Goal: Task Accomplishment & Management: Manage account settings

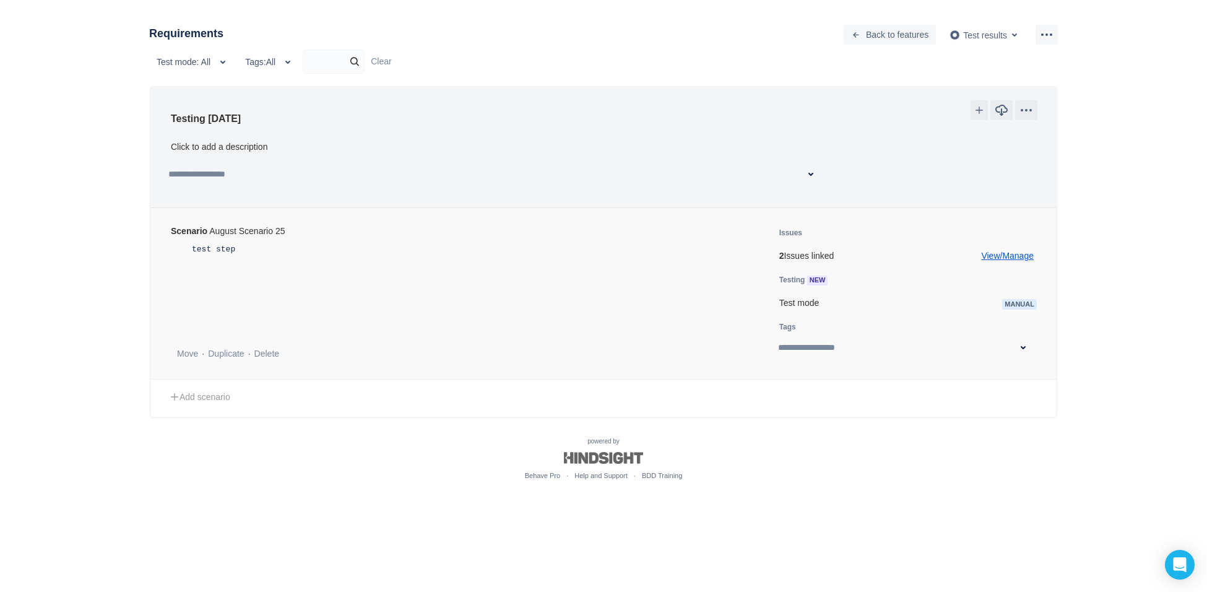
click at [1015, 251] on link "View/Manage" at bounding box center [1007, 256] width 53 height 12
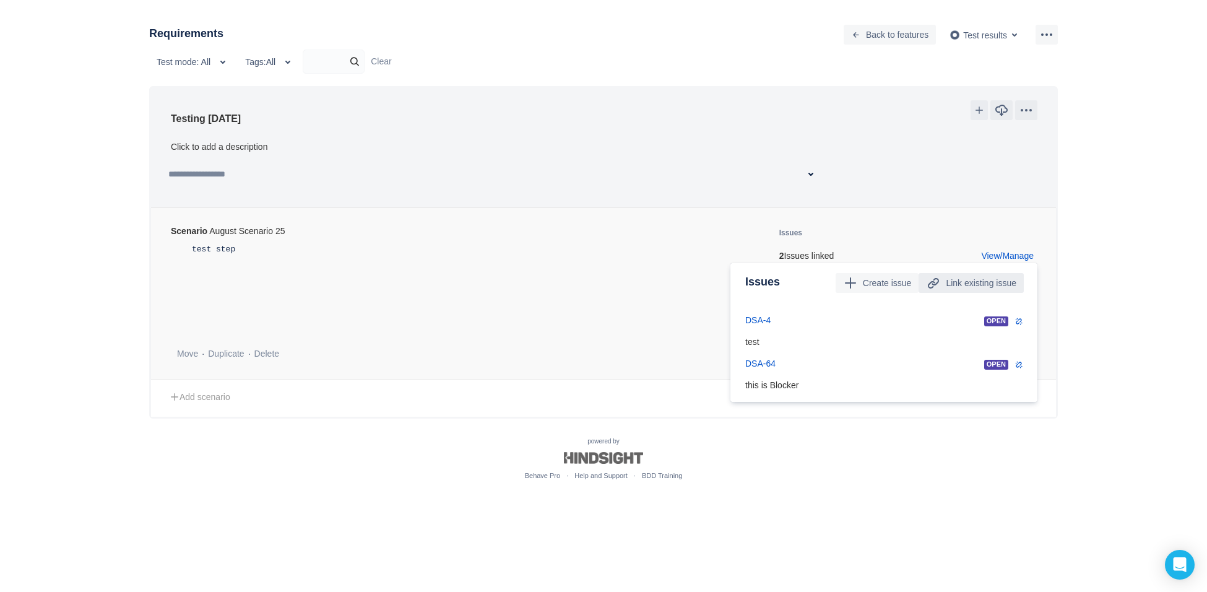
click at [987, 282] on span "Link existing issue" at bounding box center [981, 283] width 71 height 20
type input "*"
click at [1012, 256] on link "View/Manage" at bounding box center [1007, 256] width 53 height 12
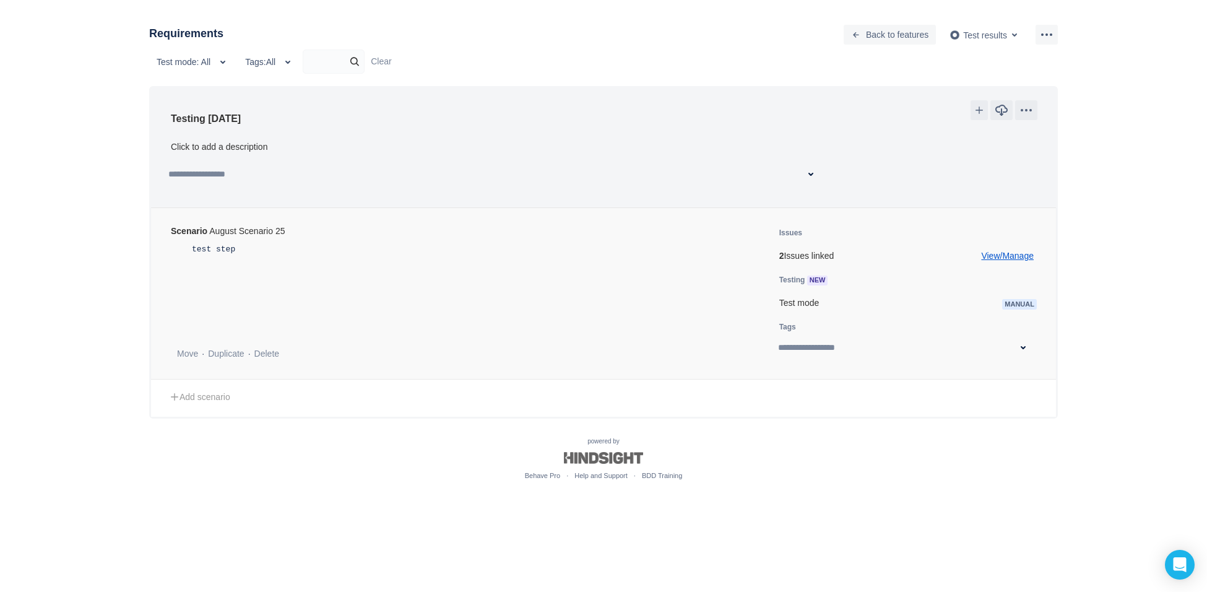
click at [1012, 257] on link "View/Manage" at bounding box center [1007, 256] width 53 height 12
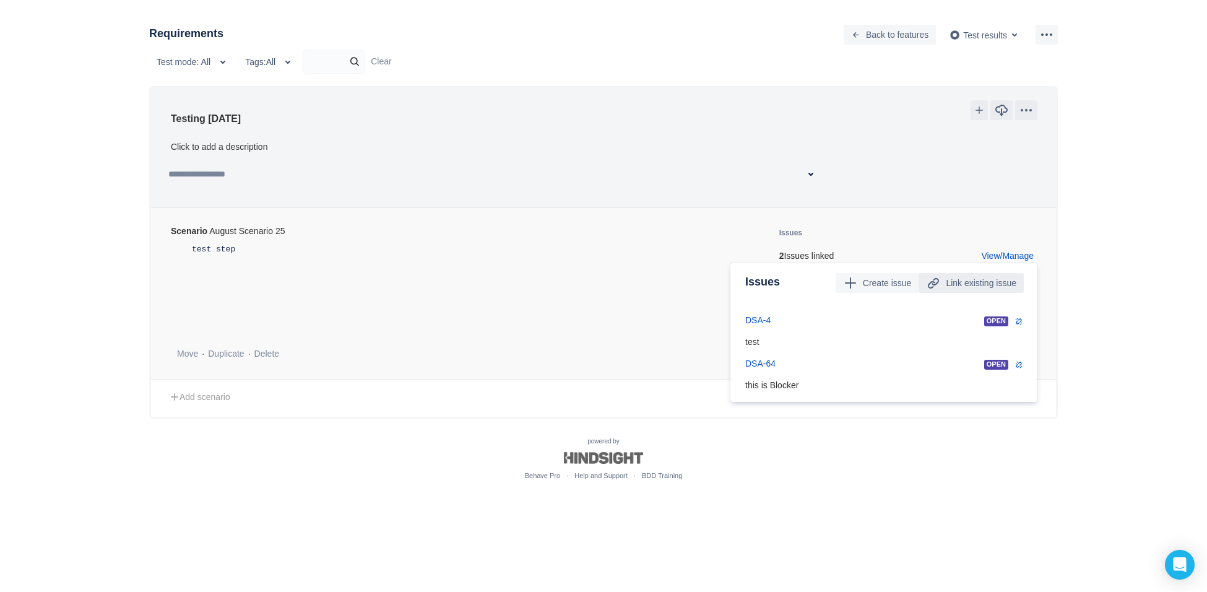
click at [980, 283] on span "Link existing issue" at bounding box center [981, 283] width 71 height 20
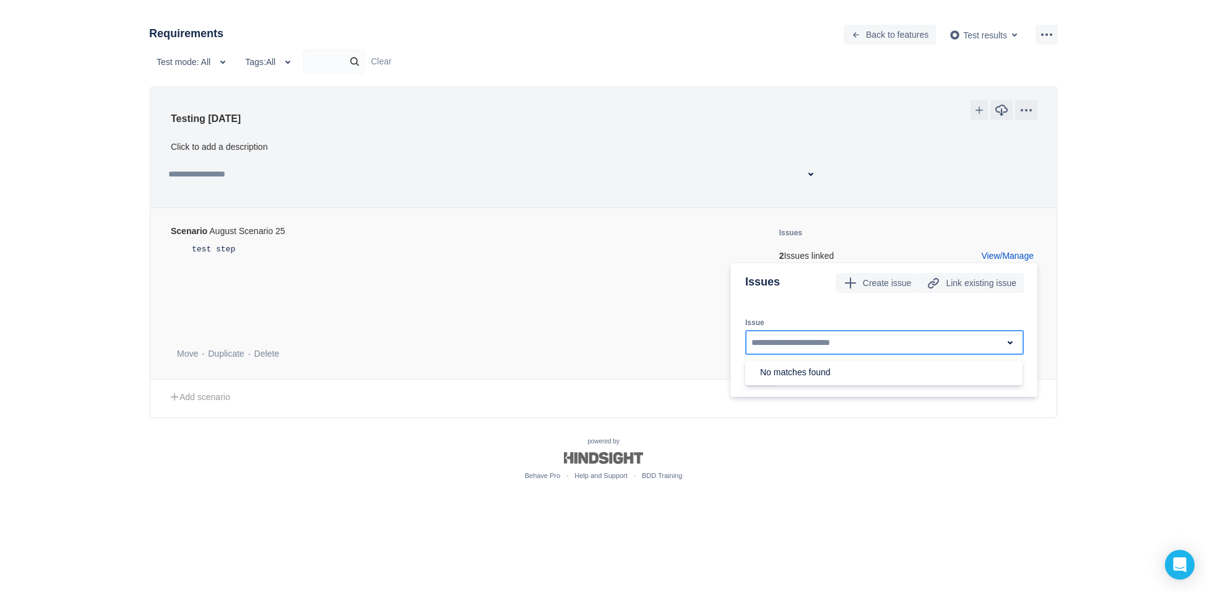
click at [961, 310] on div "Issue" at bounding box center [884, 317] width 279 height 25
click at [983, 284] on span "Link existing issue" at bounding box center [981, 283] width 71 height 20
click at [1012, 261] on ul "Issues 2 Issues linked View/Manage Issues Create issue Link existing issue Issu…" at bounding box center [896, 294] width 282 height 134
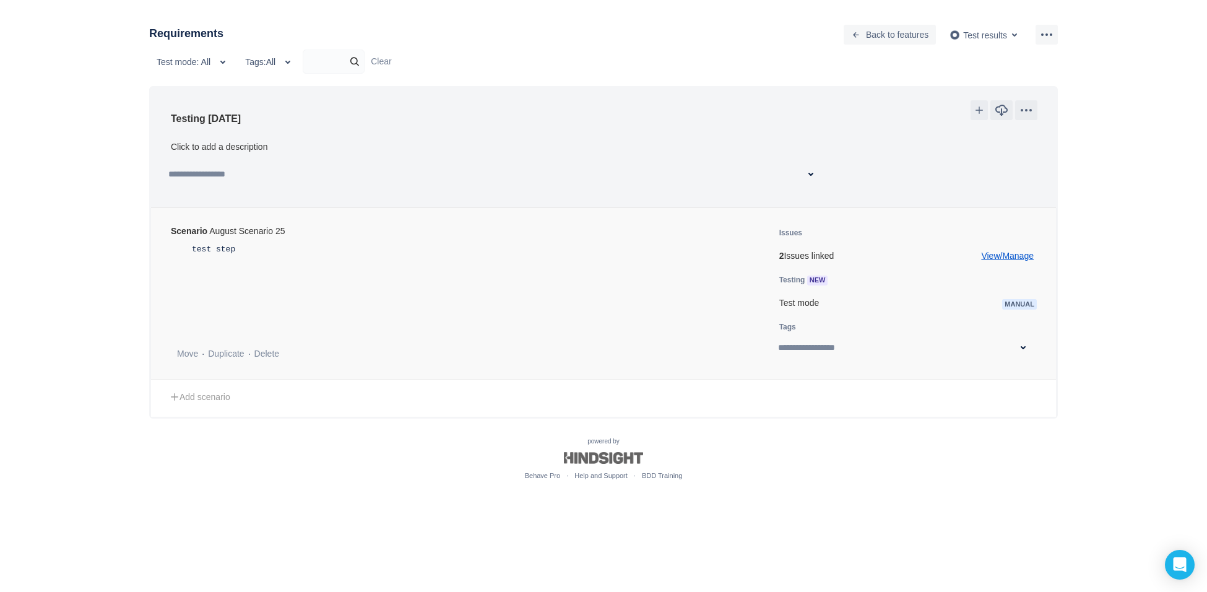
click at [1013, 256] on link "View/Manage" at bounding box center [1007, 256] width 53 height 12
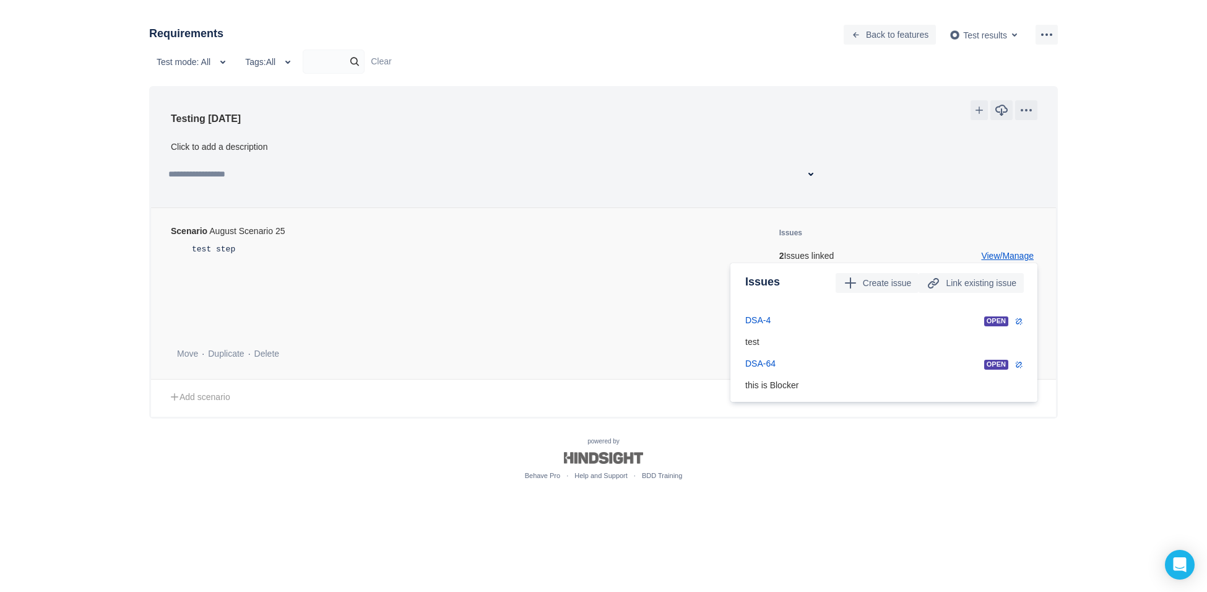
click at [1013, 256] on link "View/Manage" at bounding box center [1007, 256] width 53 height 12
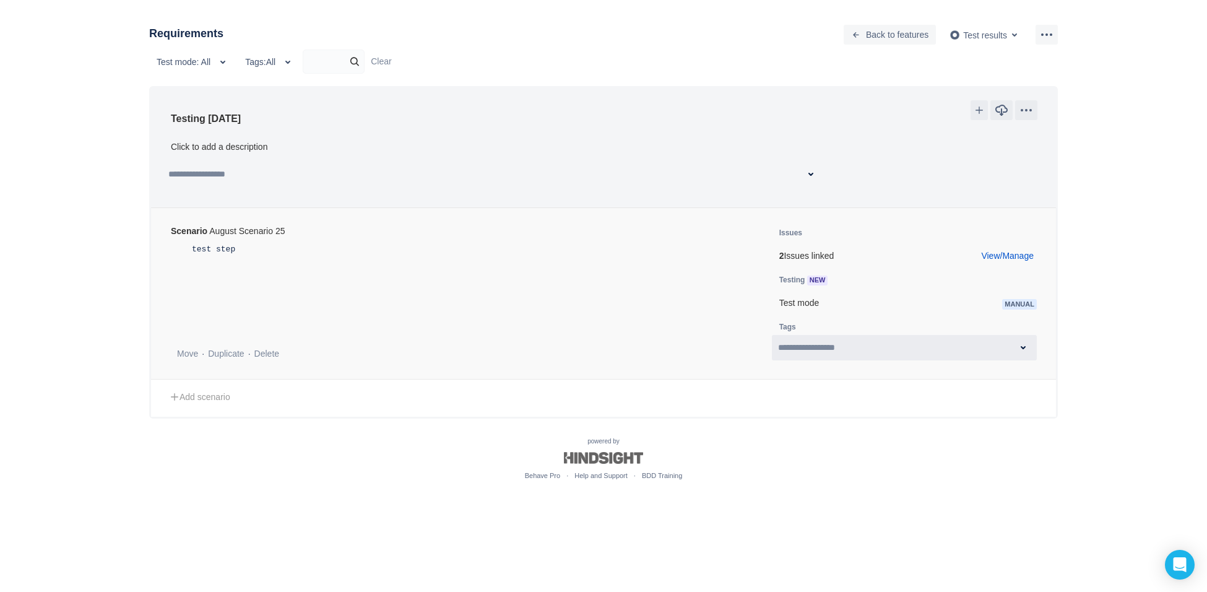
click at [1023, 343] on span at bounding box center [1023, 347] width 15 height 15
click at [786, 252] on p "2 Issues linked View/Manage" at bounding box center [909, 256] width 258 height 12
click at [1011, 253] on link "View/Manage" at bounding box center [1007, 256] width 53 height 12
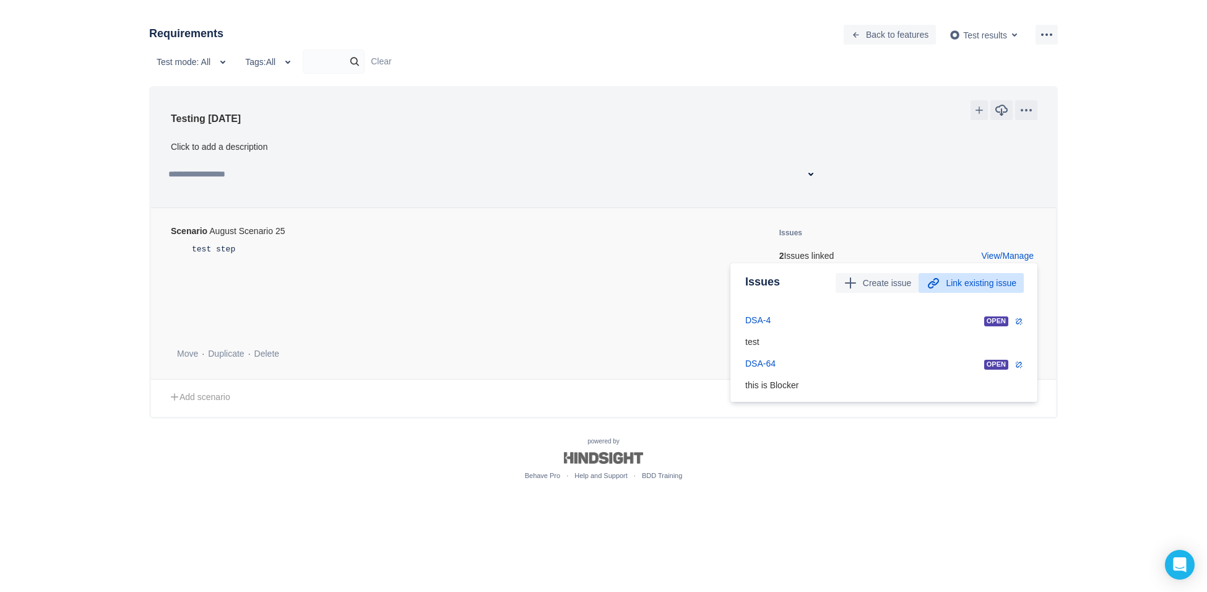
click at [975, 284] on span "Link existing issue" at bounding box center [981, 283] width 71 height 20
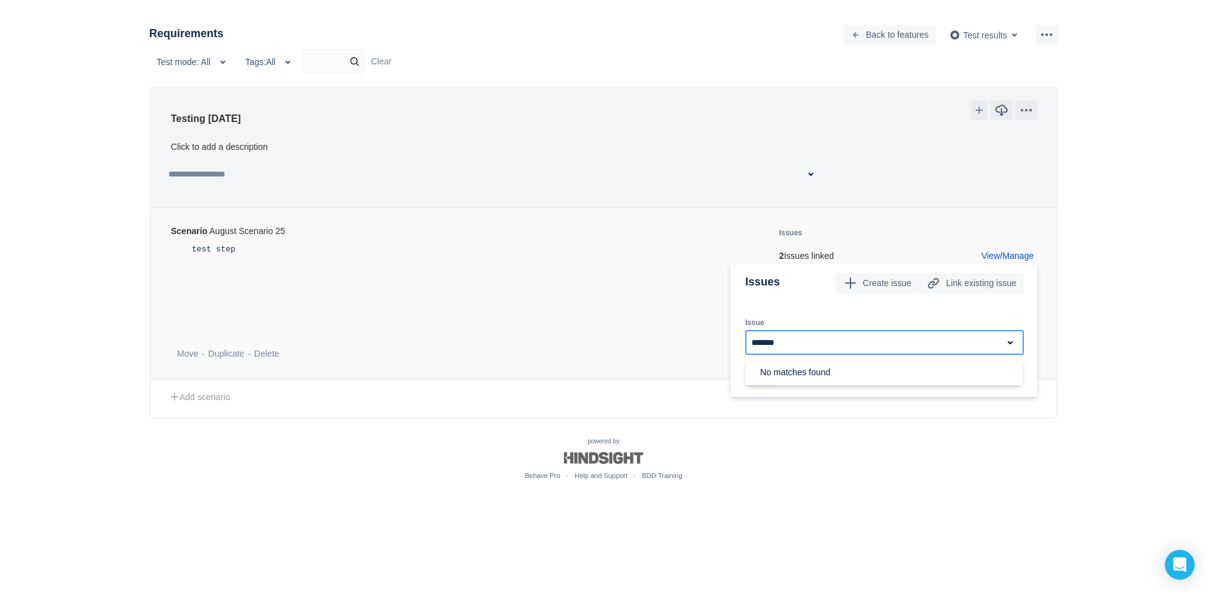
type input "*******"
click at [799, 378] on span "Cancel" at bounding box center [797, 377] width 27 height 20
click at [656, 250] on div "test step" at bounding box center [461, 248] width 568 height 15
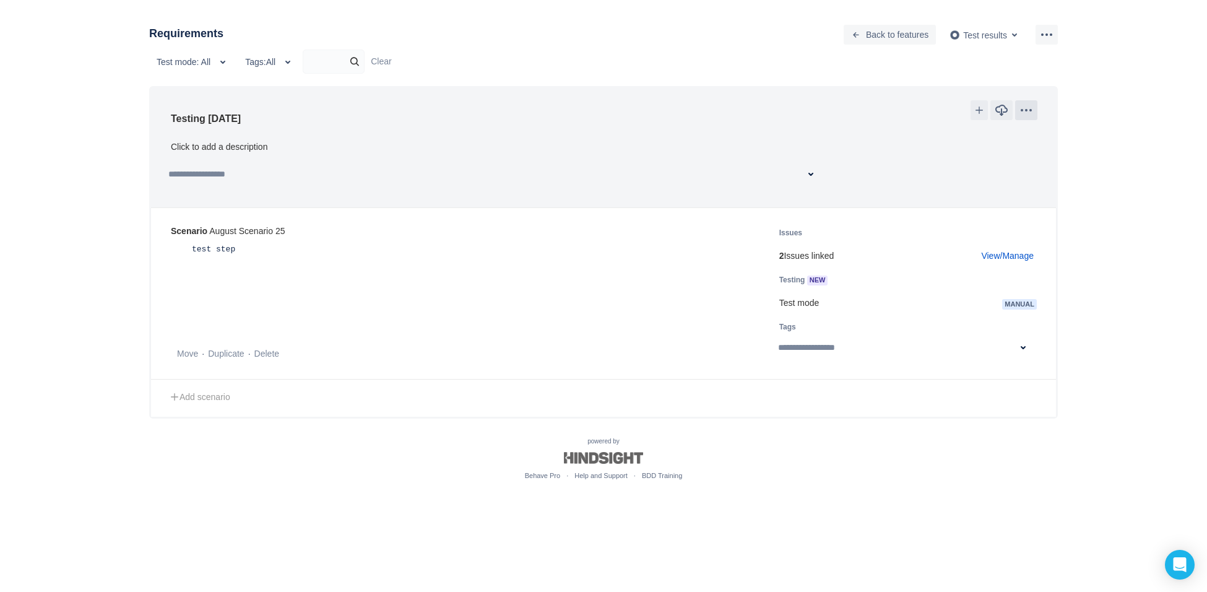
click at [1034, 108] on span "more" at bounding box center [1026, 110] width 15 height 15
click at [1017, 254] on link "View/Manage" at bounding box center [1007, 256] width 53 height 12
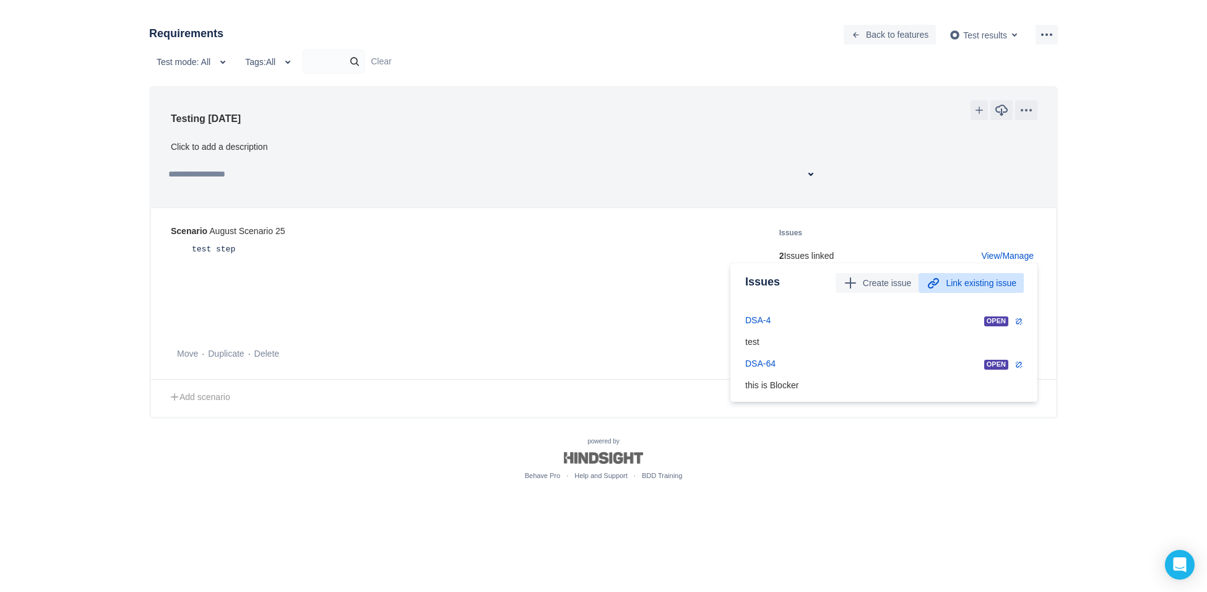
click at [961, 280] on span "Link existing issue" at bounding box center [981, 283] width 71 height 20
click at [894, 470] on ul "Behave Pro Help and Support BDD Training" at bounding box center [603, 475] width 929 height 11
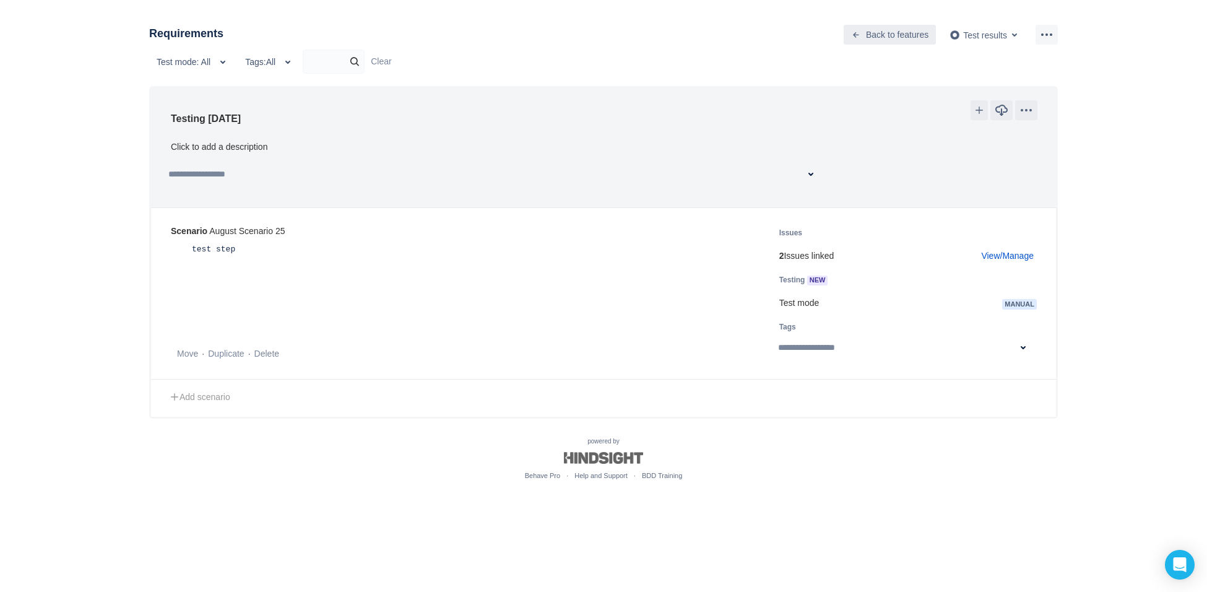
click at [878, 28] on span "Back to features" at bounding box center [897, 35] width 63 height 20
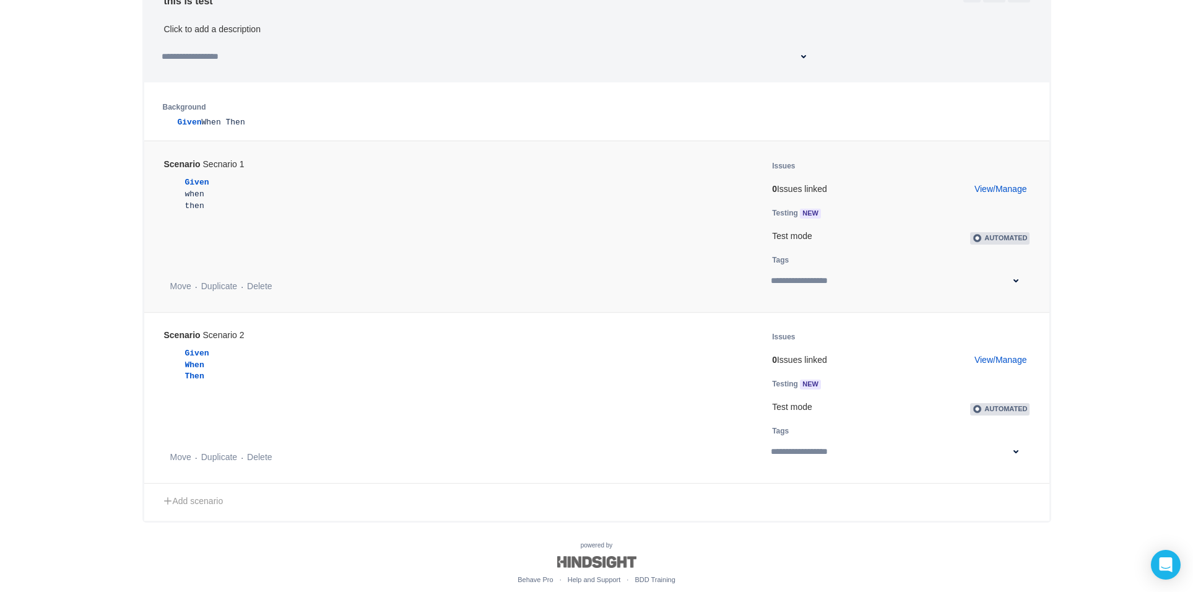
scroll to position [120, 0]
click at [1009, 187] on link "View/Manage" at bounding box center [1001, 187] width 53 height 12
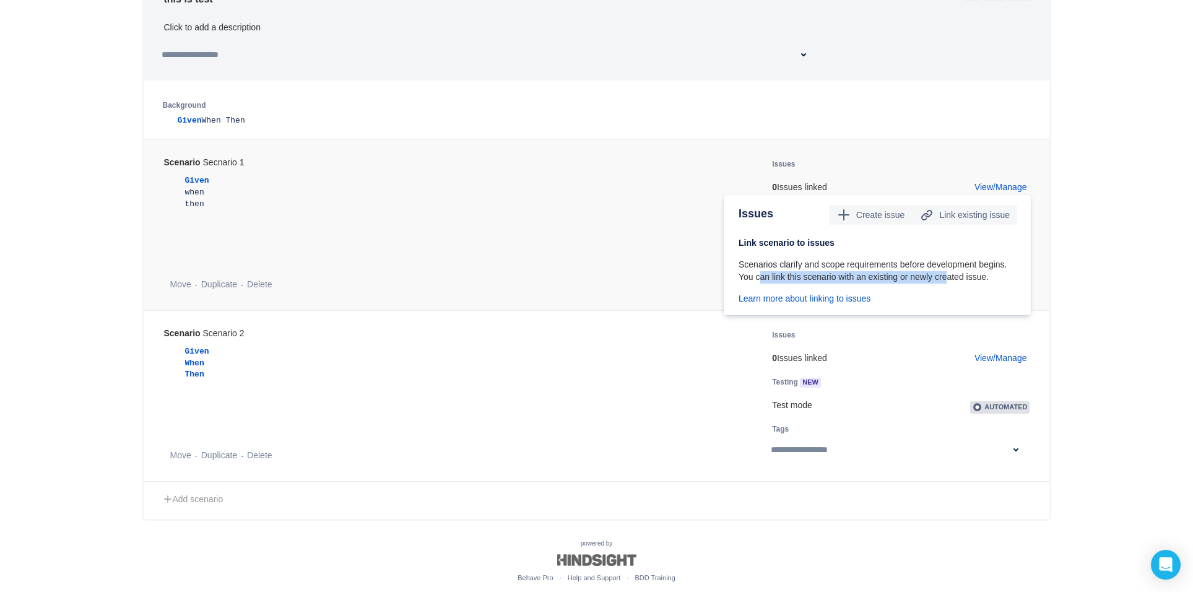
drag, startPoint x: 758, startPoint y: 277, endPoint x: 944, endPoint y: 284, distance: 185.9
click at [944, 284] on div "Link scenario to issues Scenarios clarify and scope requirements before develop…" at bounding box center [878, 271] width 279 height 68
click at [1076, 237] on div "Requirements Test results Back to features Test mode: All Tags: All Clear this …" at bounding box center [596, 231] width 1193 height 703
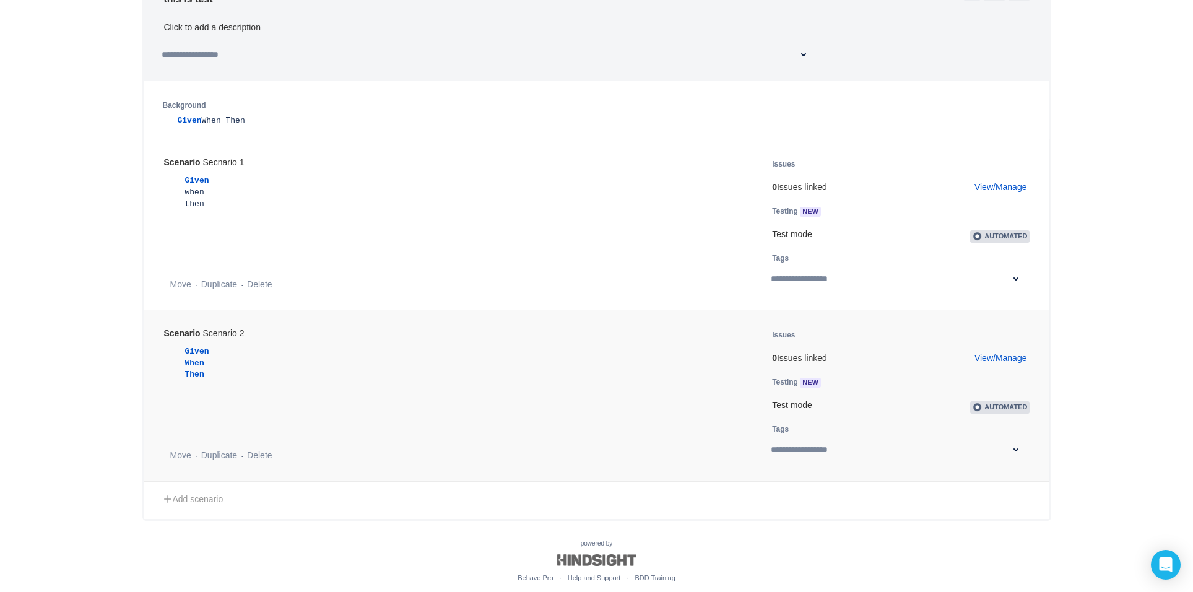
click at [998, 352] on link "View/Manage" at bounding box center [1001, 358] width 53 height 12
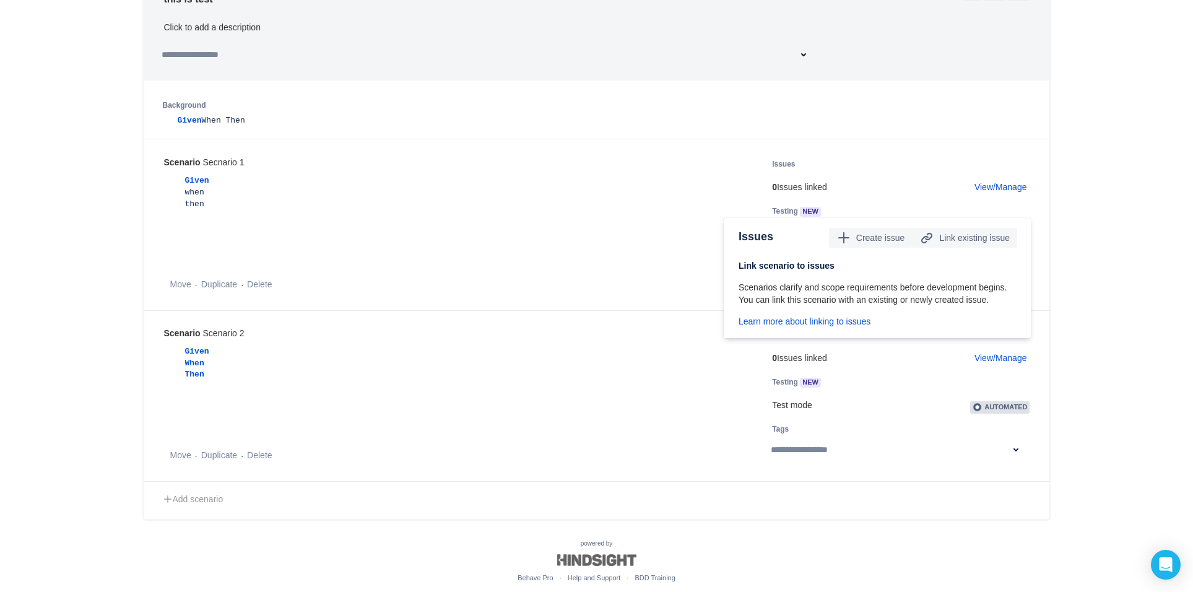
click at [1112, 271] on div "Requirements Test results Back to features Test mode: All Tags: All Clear this …" at bounding box center [596, 231] width 1193 height 703
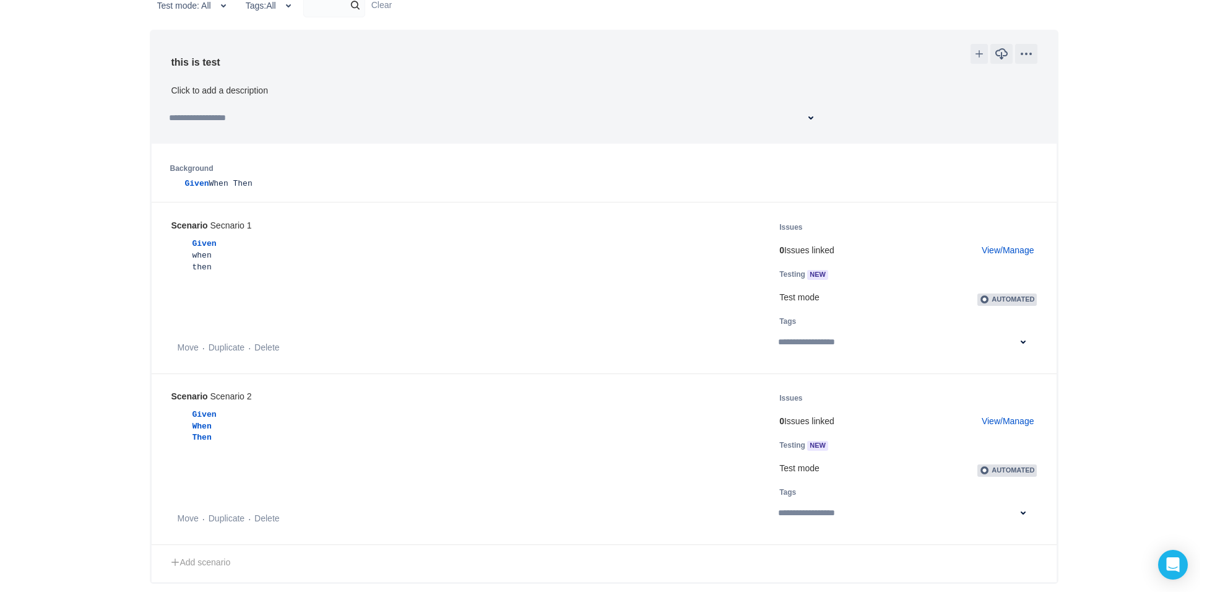
scroll to position [0, 0]
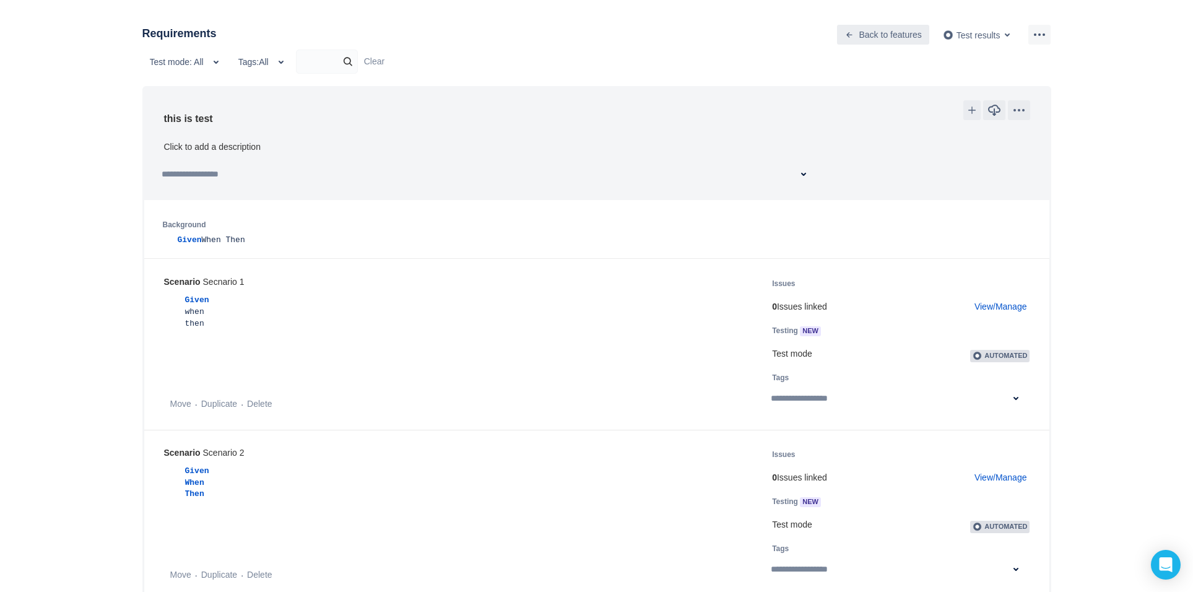
click at [867, 27] on span "Back to features" at bounding box center [890, 35] width 63 height 20
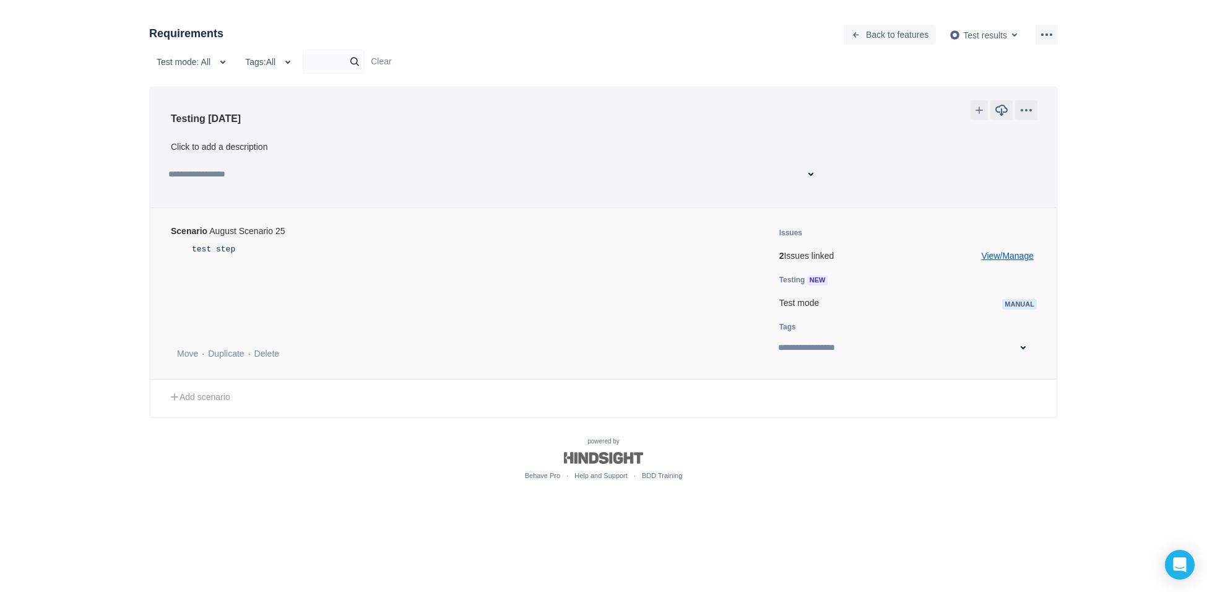
click at [1012, 251] on link "View/Manage" at bounding box center [1007, 256] width 53 height 12
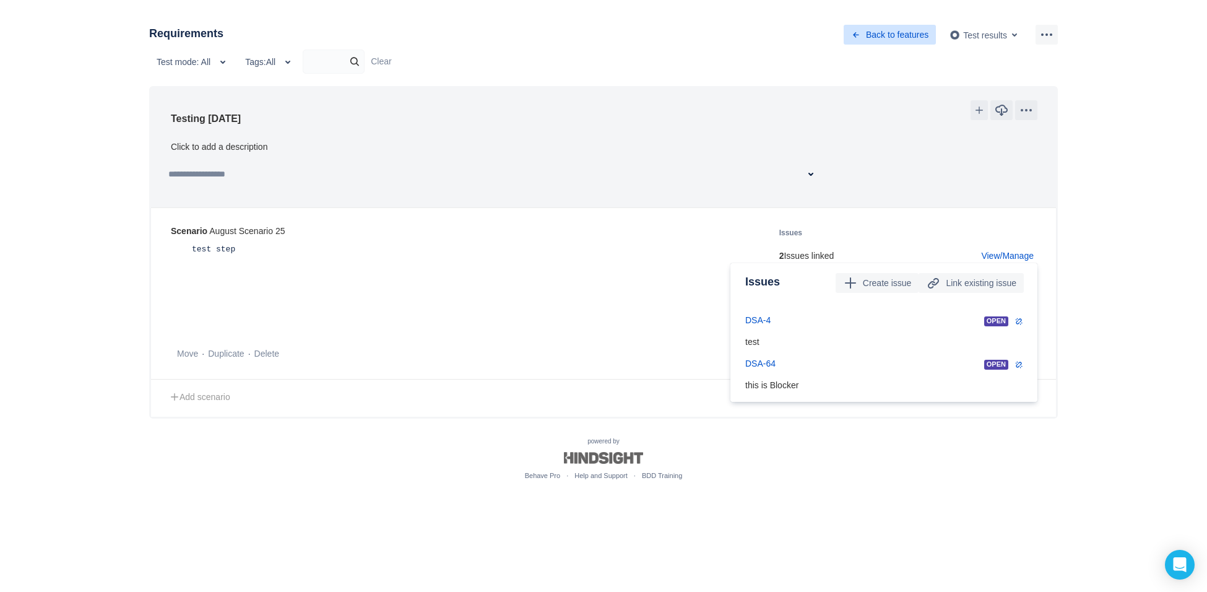
click at [882, 29] on span "Back to features" at bounding box center [897, 35] width 63 height 20
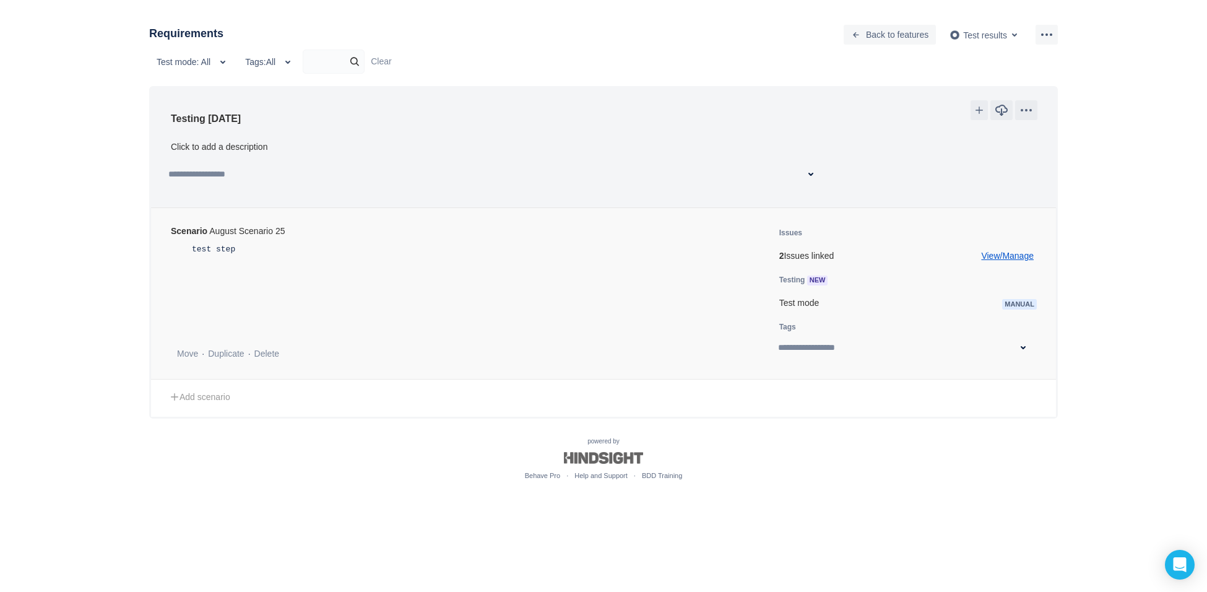
click at [1025, 253] on link "View/Manage" at bounding box center [1007, 256] width 53 height 12
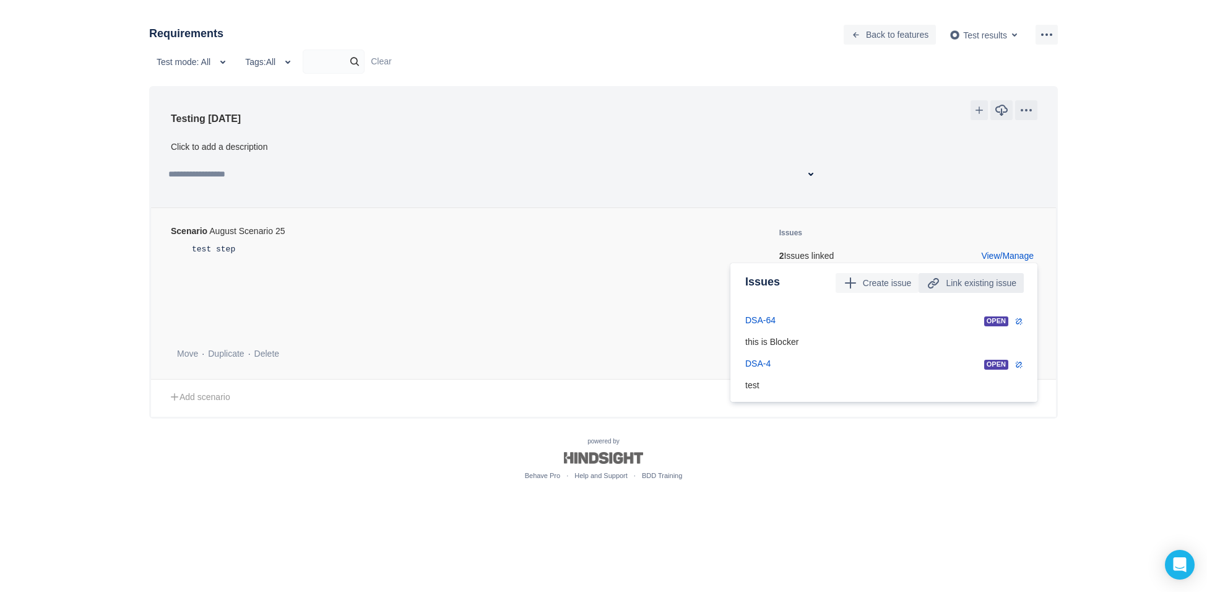
click at [960, 289] on span "Link existing issue" at bounding box center [981, 283] width 71 height 20
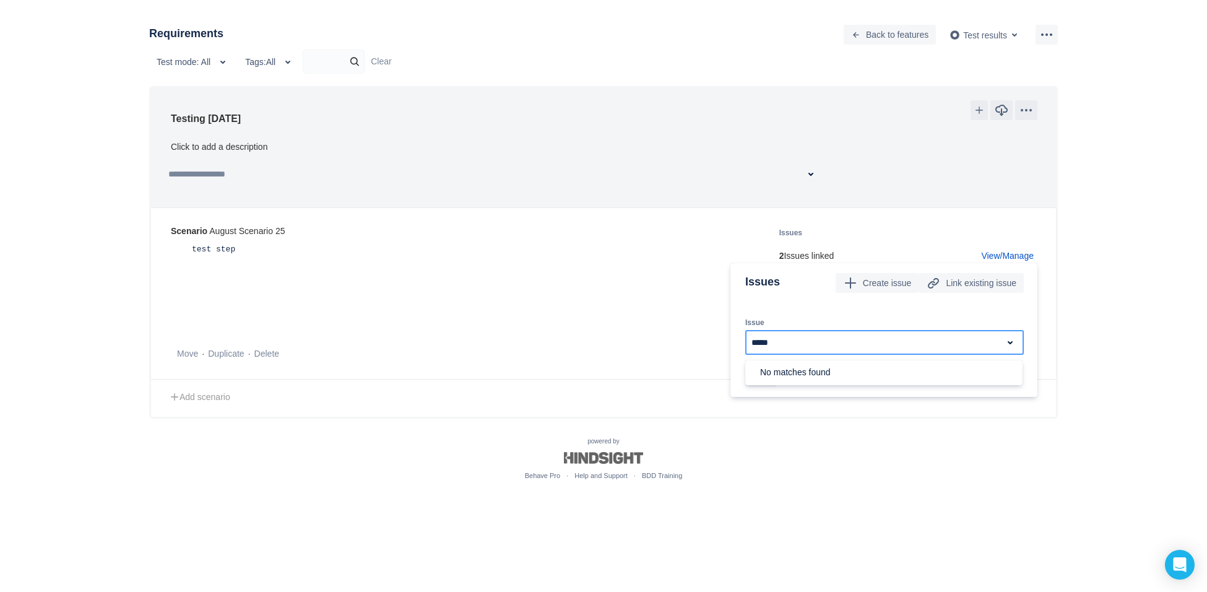
type input "*****"
click at [811, 346] on input "*****" at bounding box center [872, 342] width 241 height 22
click at [1046, 38] on span "more" at bounding box center [1047, 34] width 15 height 15
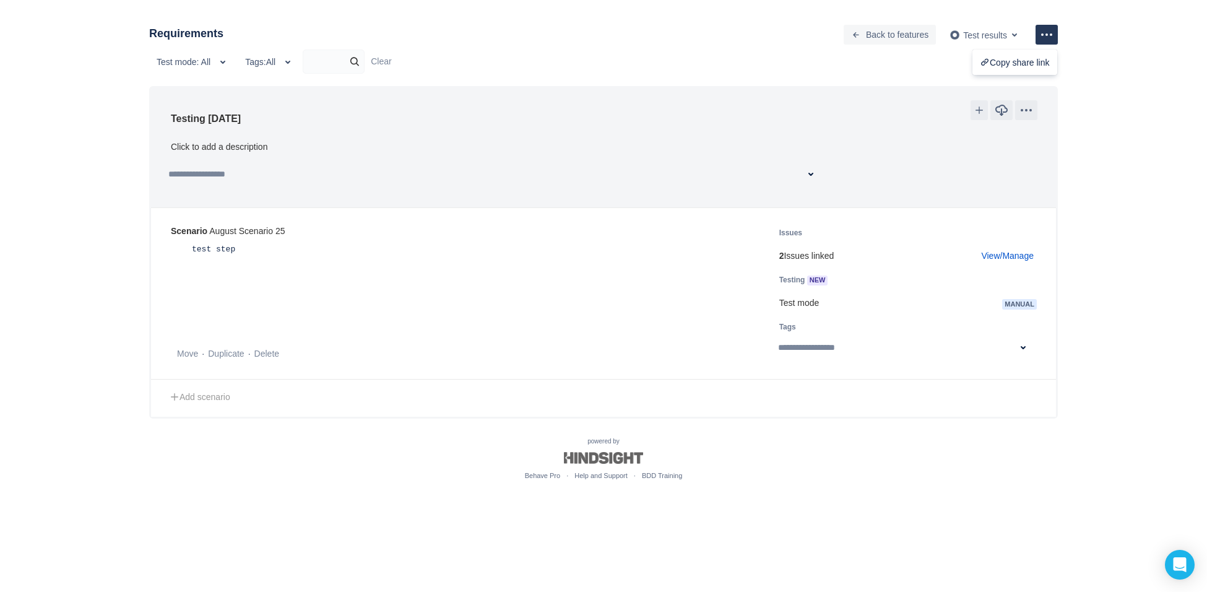
click at [1053, 30] on span "more" at bounding box center [1047, 34] width 15 height 15
click at [1050, 31] on span "more" at bounding box center [1047, 34] width 15 height 15
click at [1114, 90] on div "Requirements Test results Back to features Test mode: All Tags: All Clear Testi…" at bounding box center [603, 241] width 1207 height 482
click at [203, 64] on span "Test mode: All" at bounding box center [184, 62] width 54 height 20
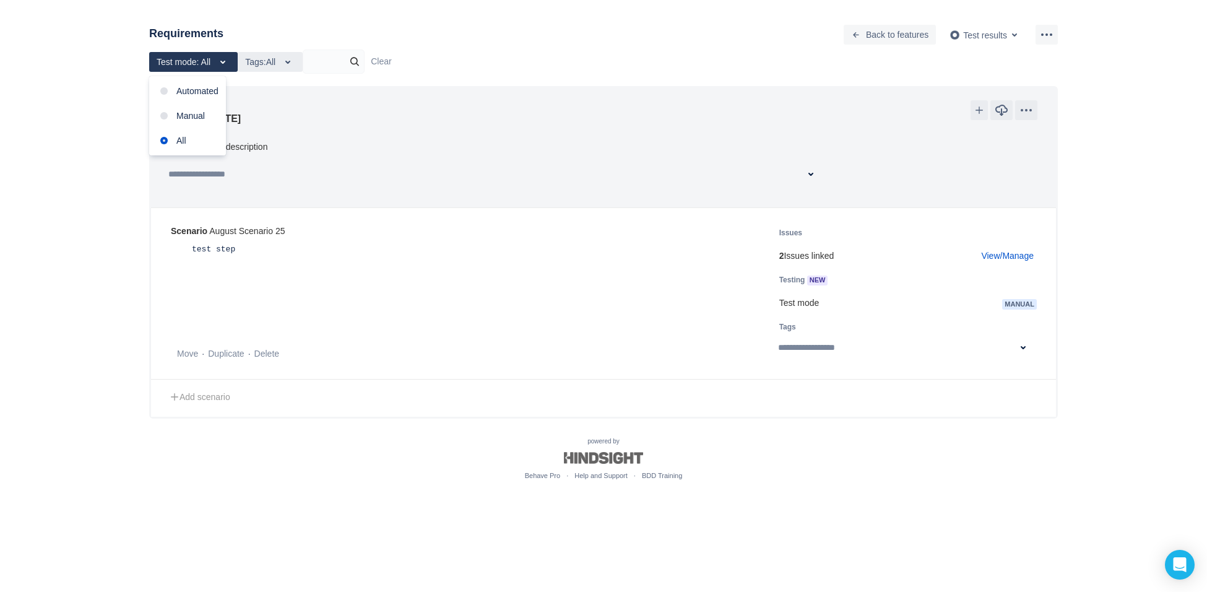
click at [280, 64] on span "Tags: All" at bounding box center [270, 62] width 55 height 20
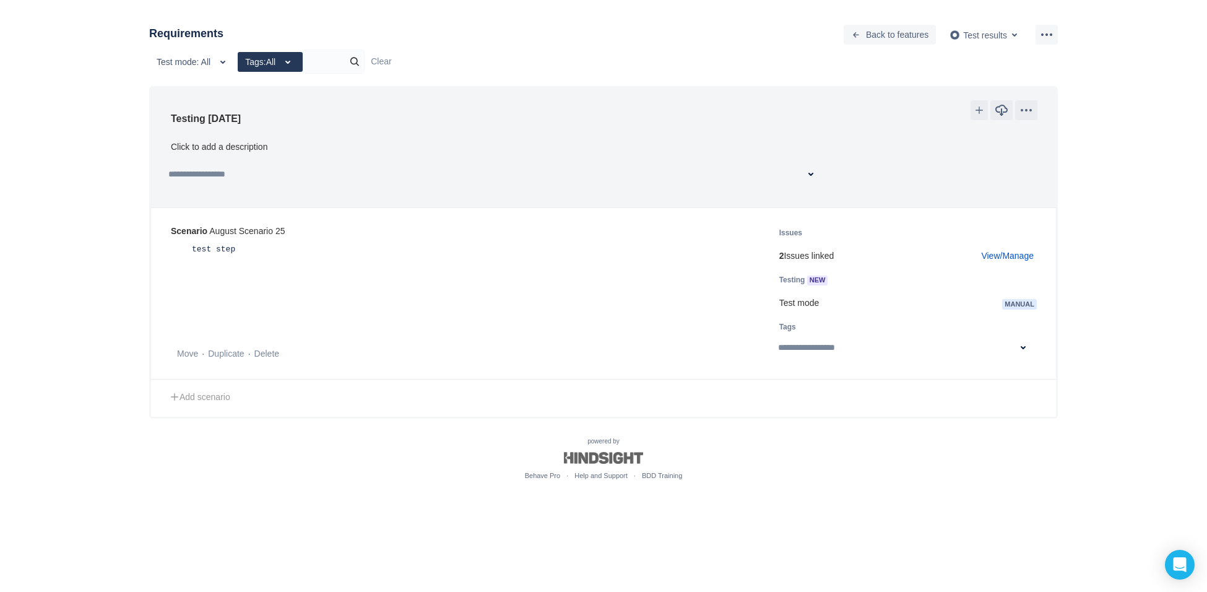
click at [280, 64] on span "Tags: All" at bounding box center [270, 62] width 55 height 20
click at [1006, 28] on span "Test results" at bounding box center [986, 34] width 72 height 25
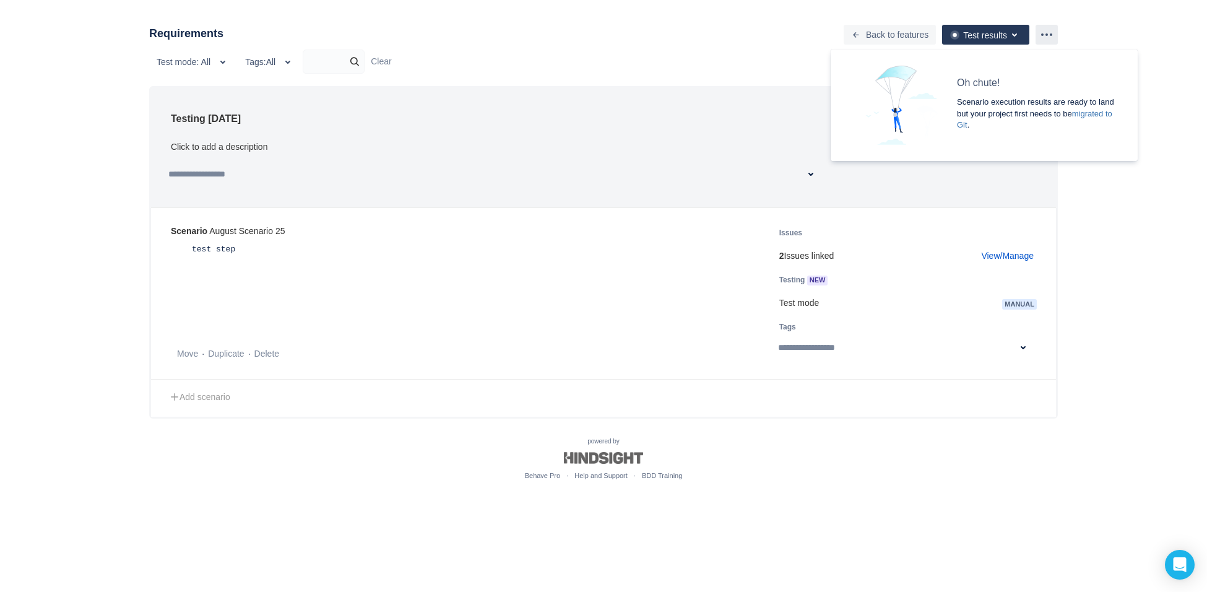
click at [1049, 31] on span "more" at bounding box center [1047, 34] width 15 height 15
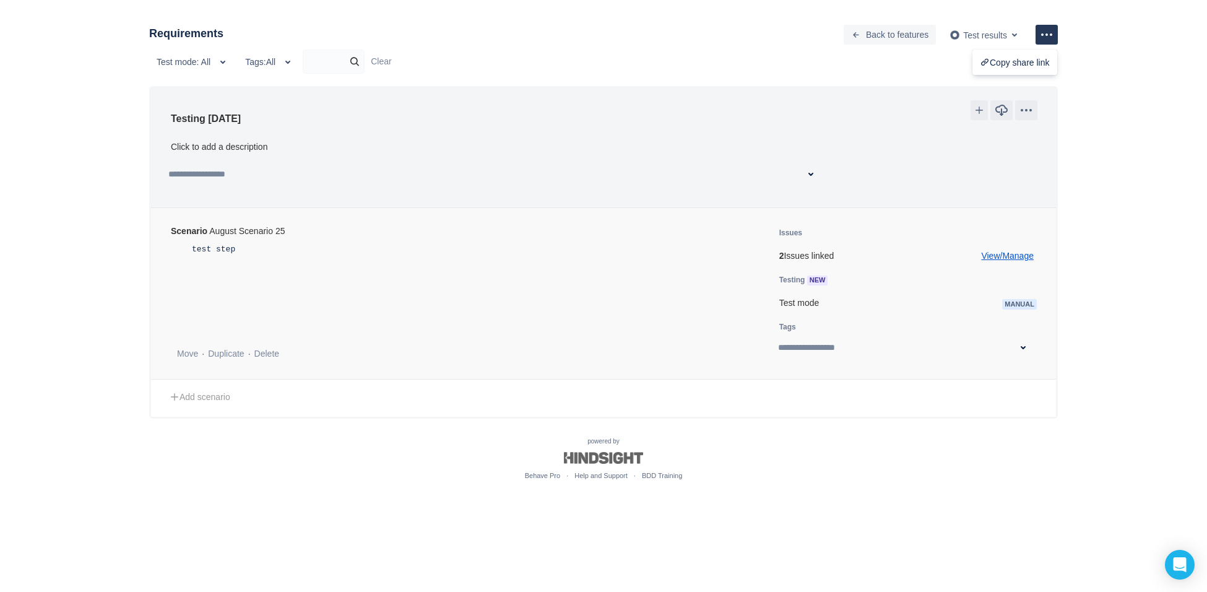
click at [1019, 251] on link "View/Manage" at bounding box center [1007, 256] width 53 height 12
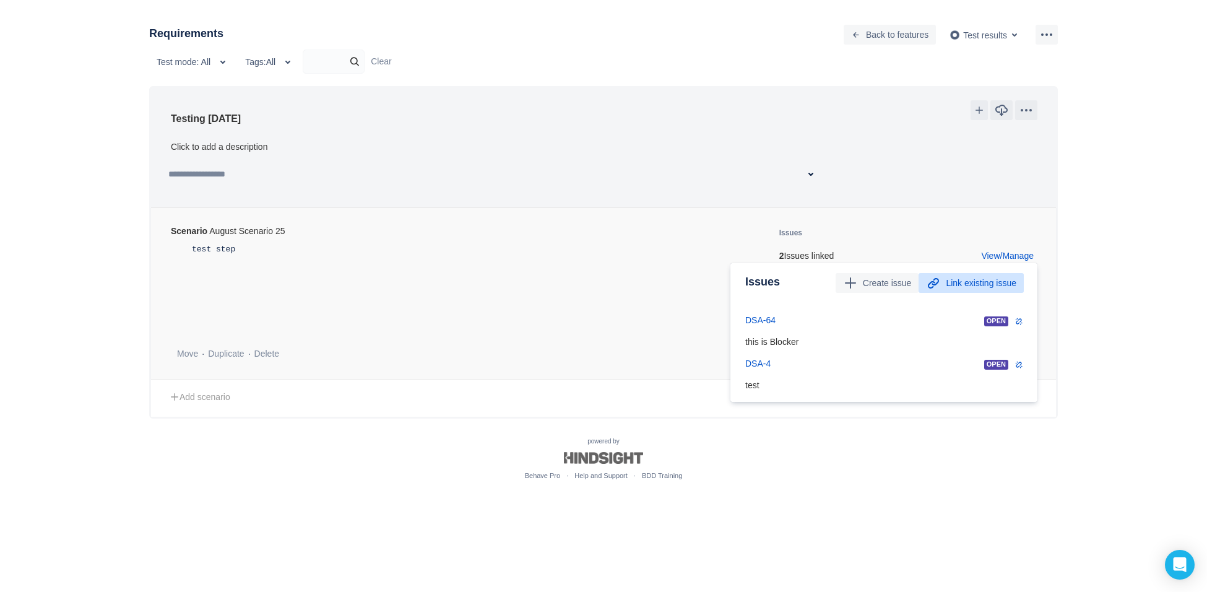
click at [978, 273] on span "Link existing issue" at bounding box center [981, 283] width 71 height 20
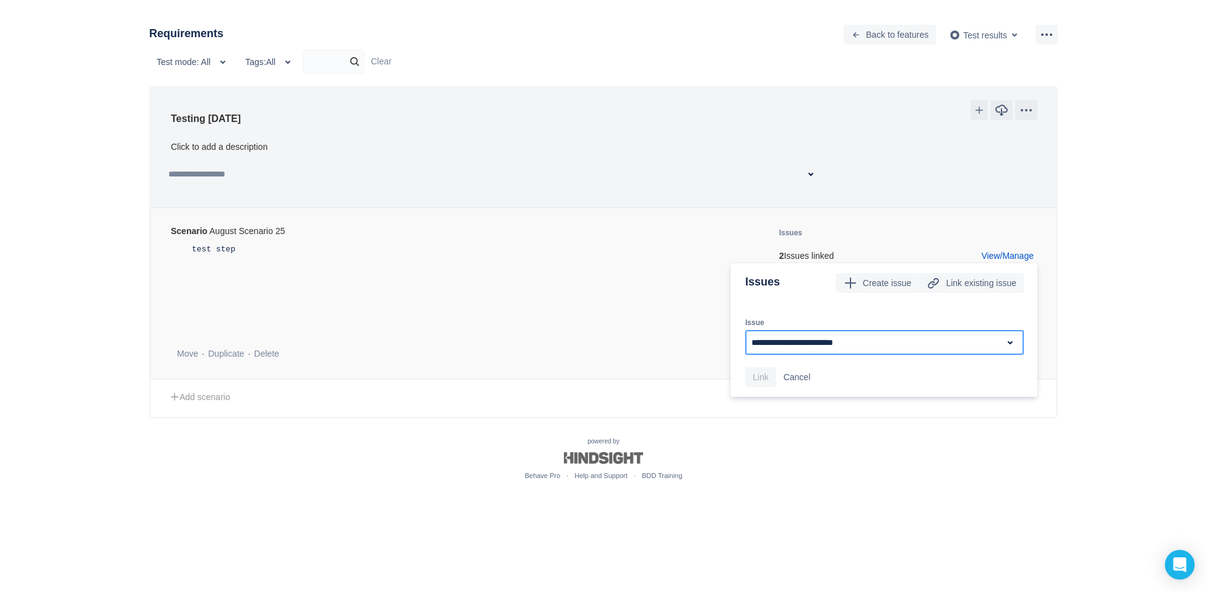
click at [818, 342] on input "**********" at bounding box center [872, 342] width 241 height 22
type input "**********"
